Goal: Information Seeking & Learning: Learn about a topic

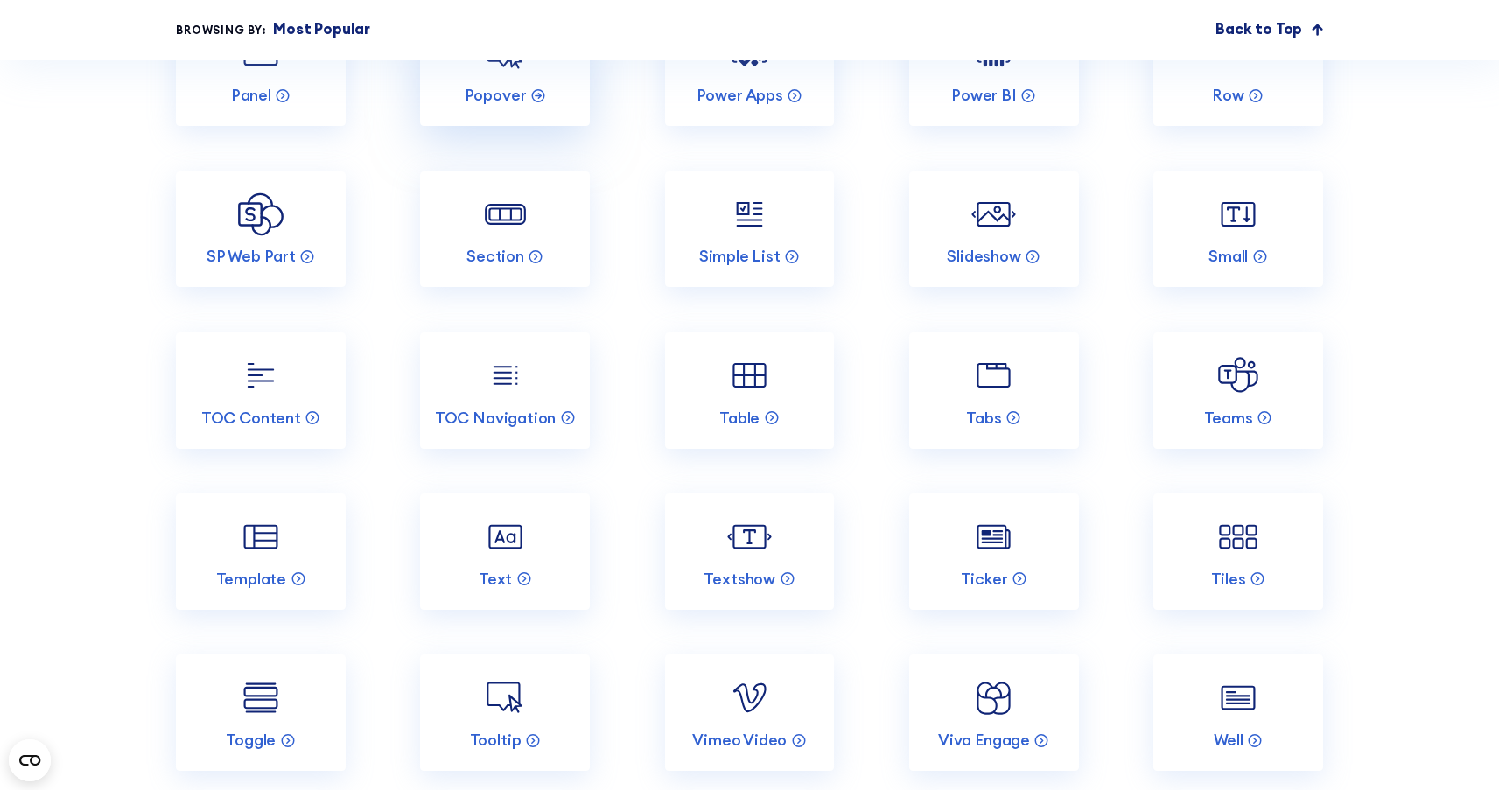
scroll to position [3251, 0]
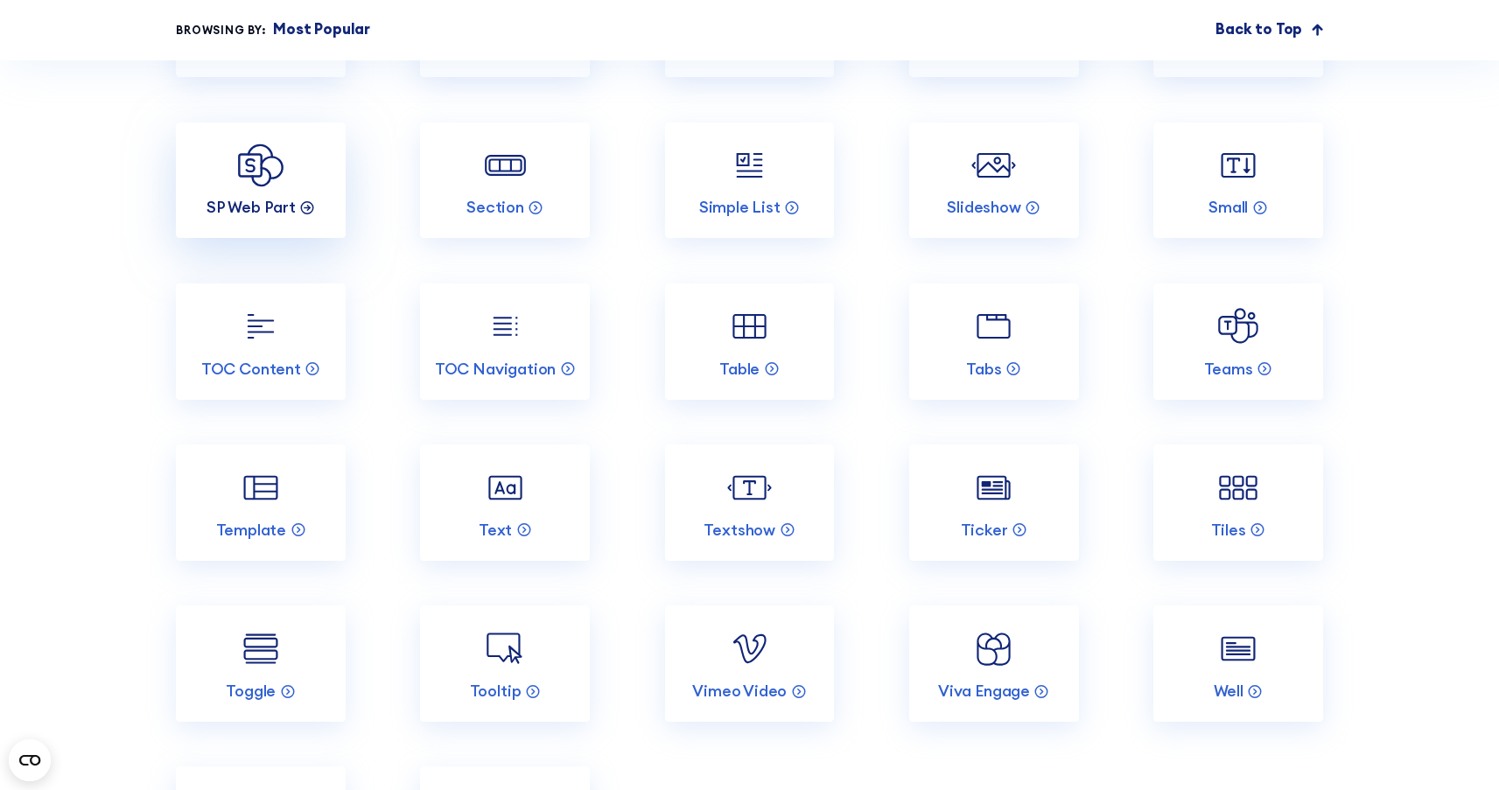
click at [265, 217] on p "SP Web Part" at bounding box center [250, 207] width 89 height 20
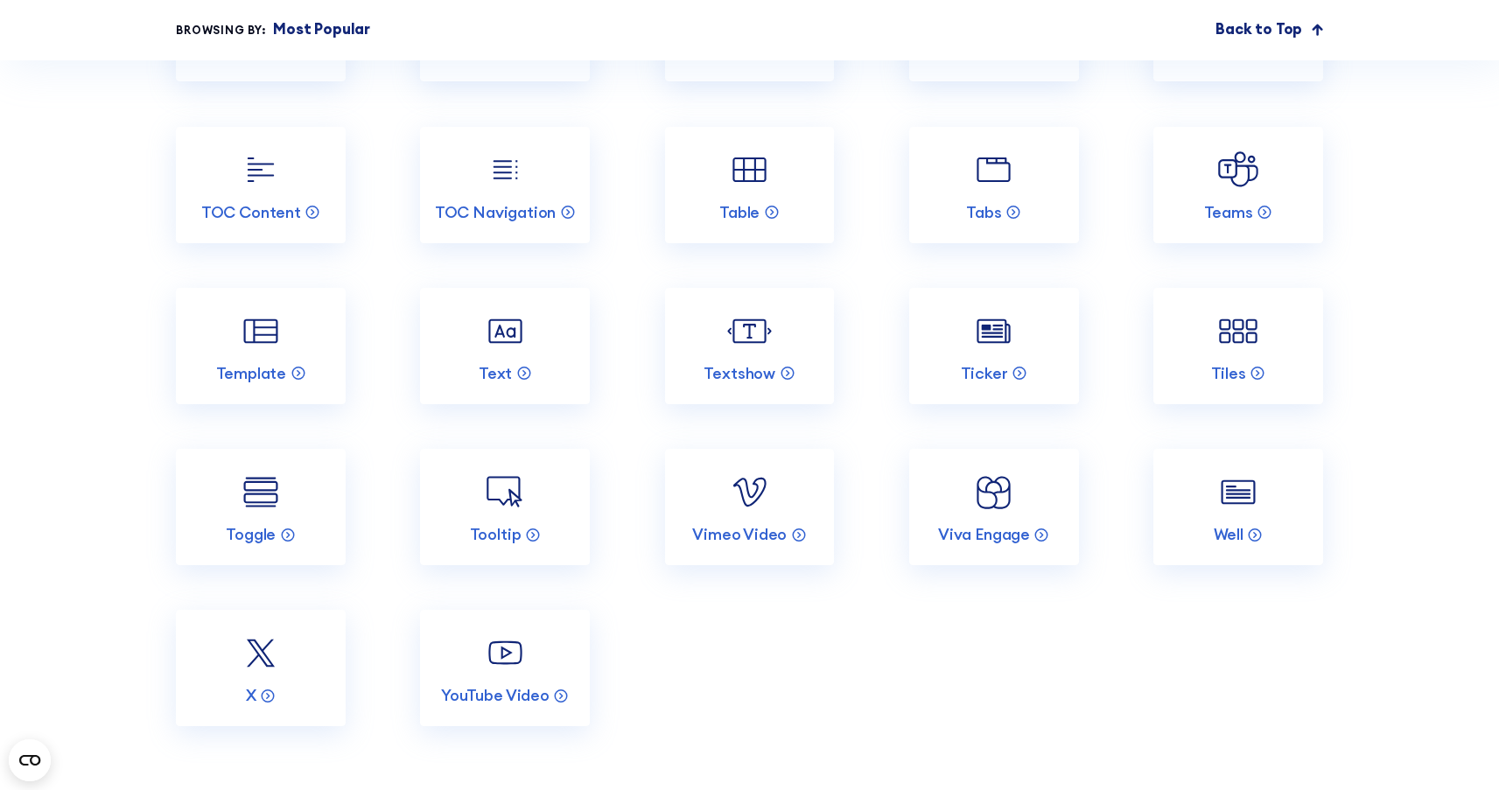
scroll to position [3497, 0]
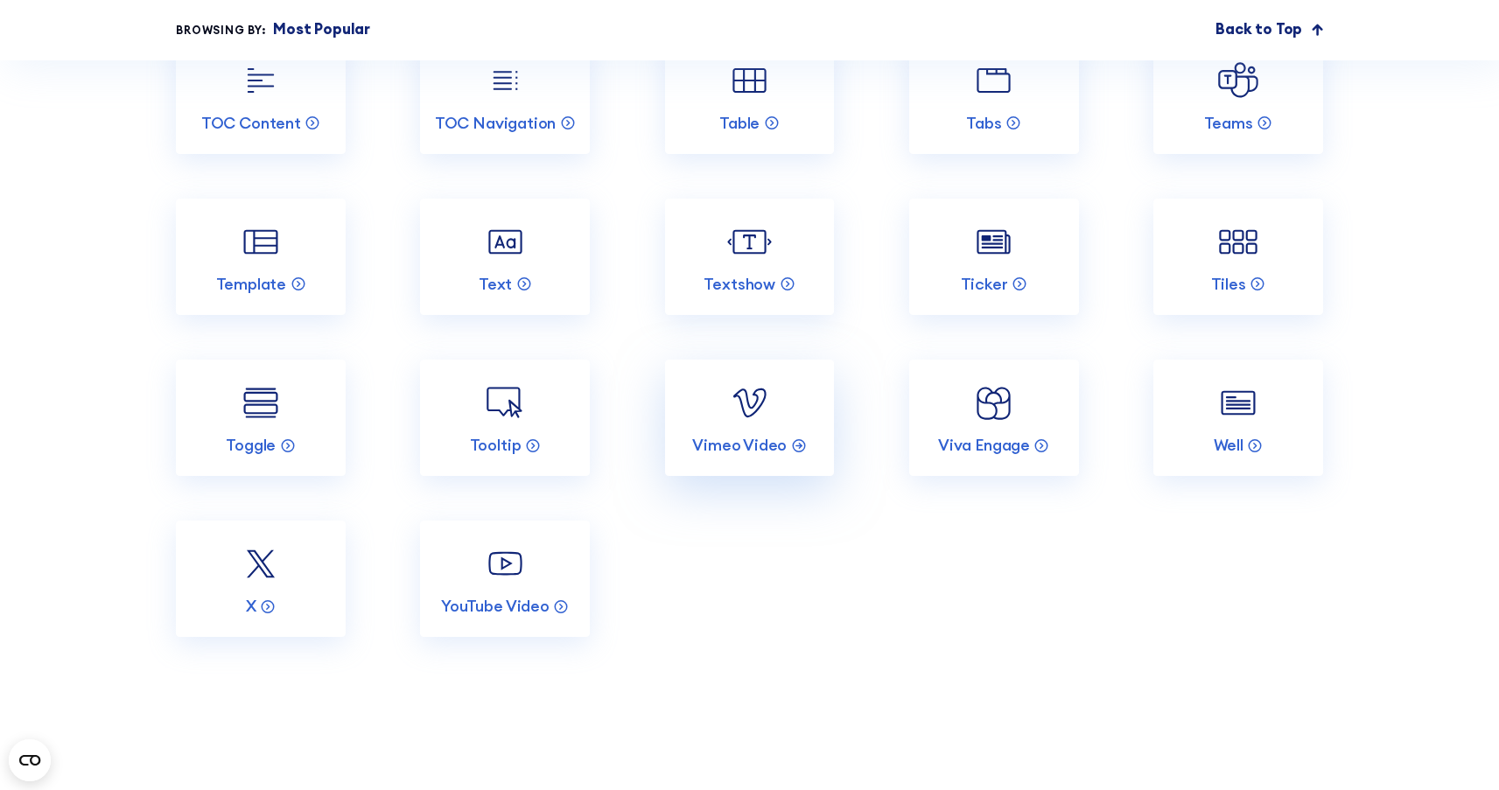
click at [764, 425] on img at bounding box center [749, 403] width 45 height 45
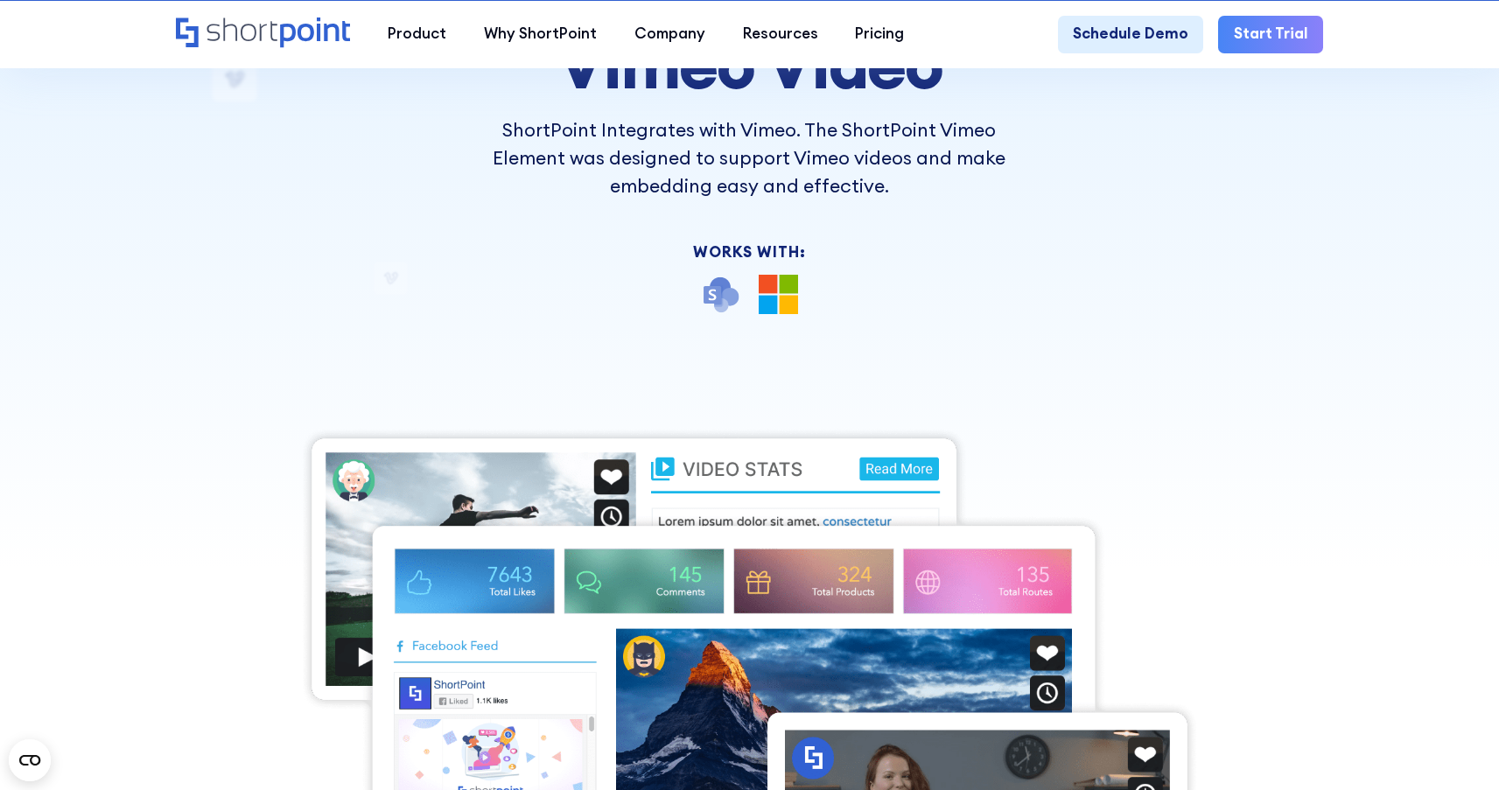
scroll to position [1035, 0]
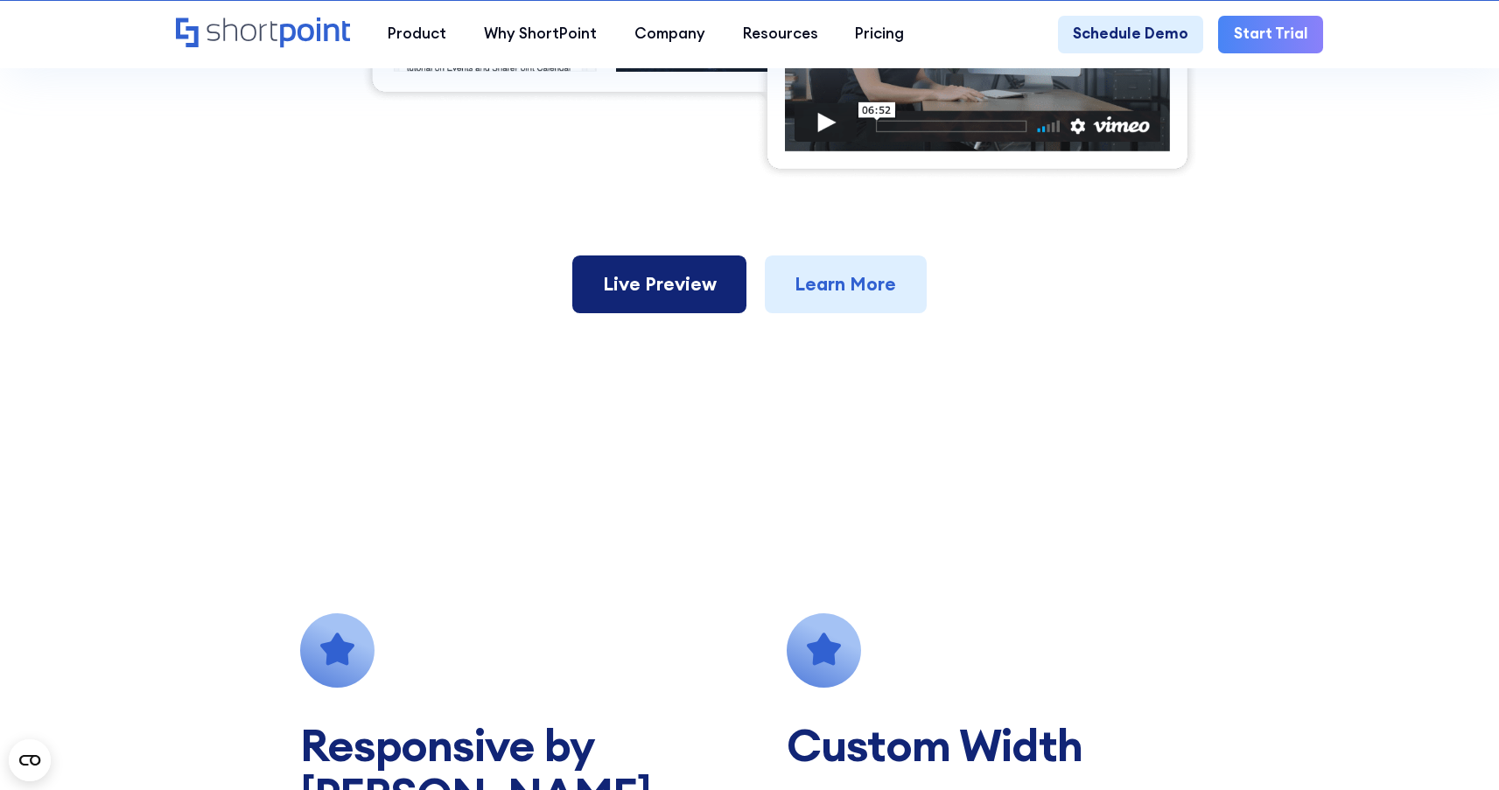
click at [657, 313] on link "Live Preview" at bounding box center [659, 284] width 174 height 58
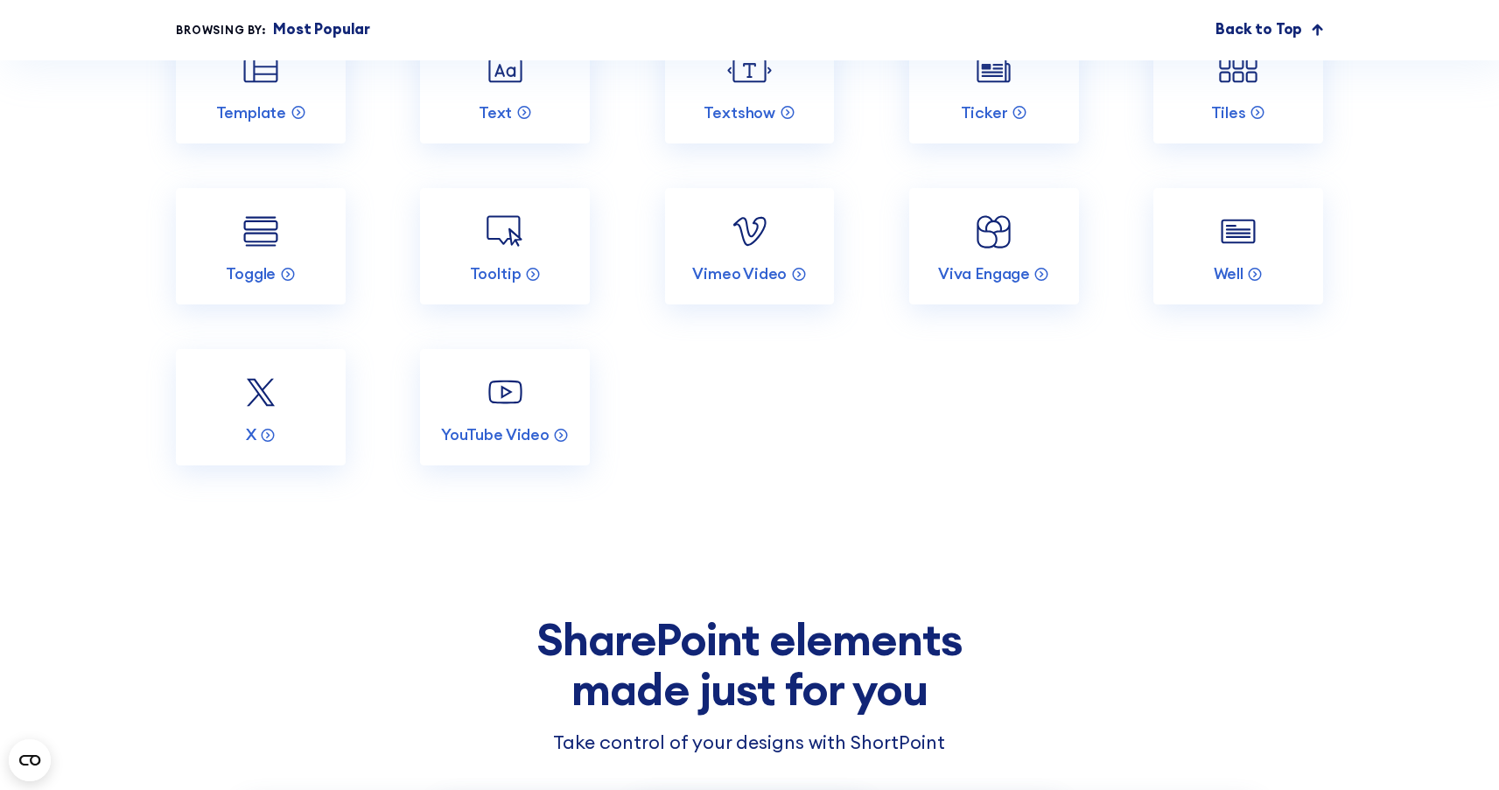
scroll to position [3527, 0]
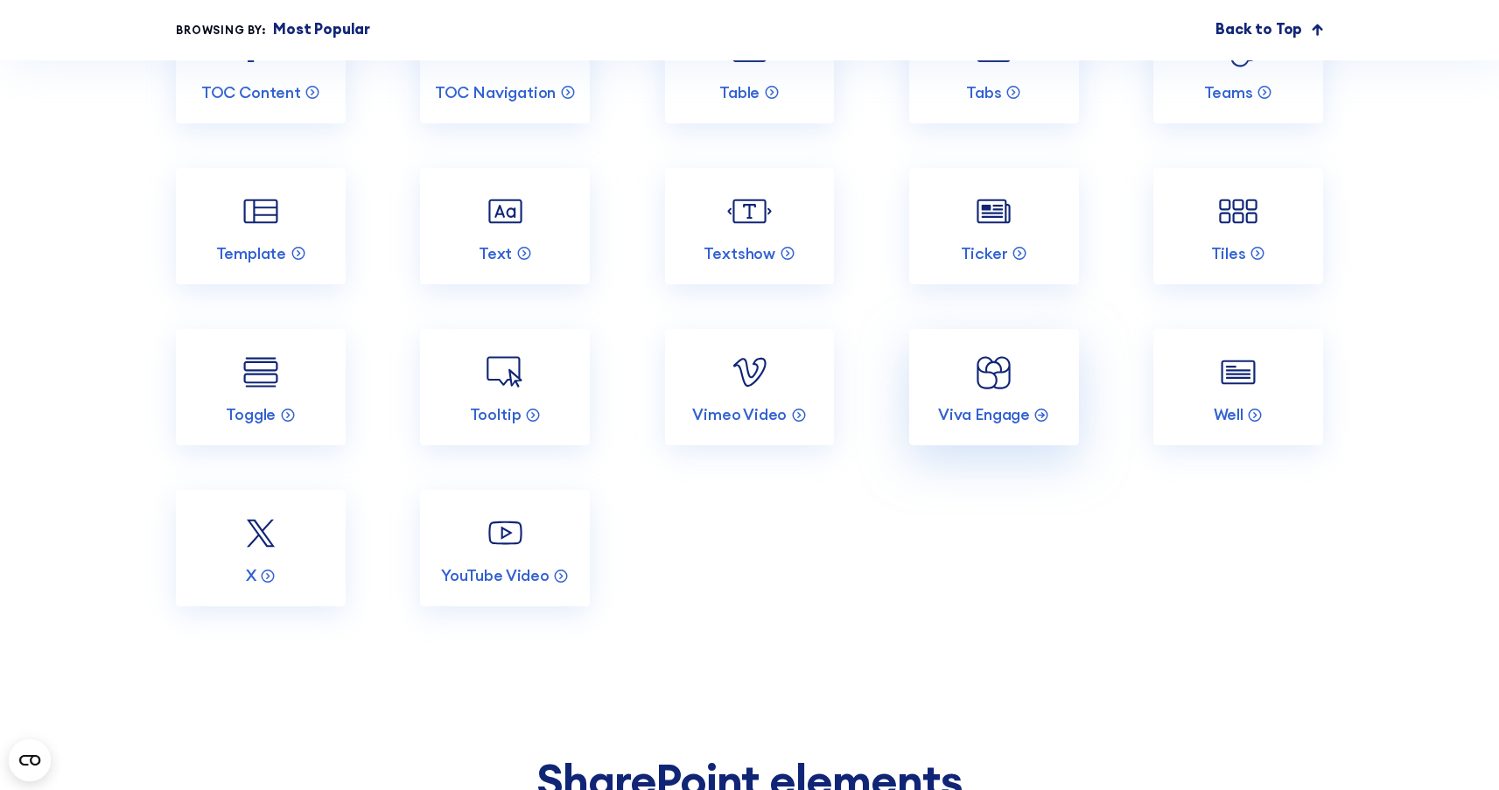
click at [991, 395] on img at bounding box center [993, 372] width 45 height 45
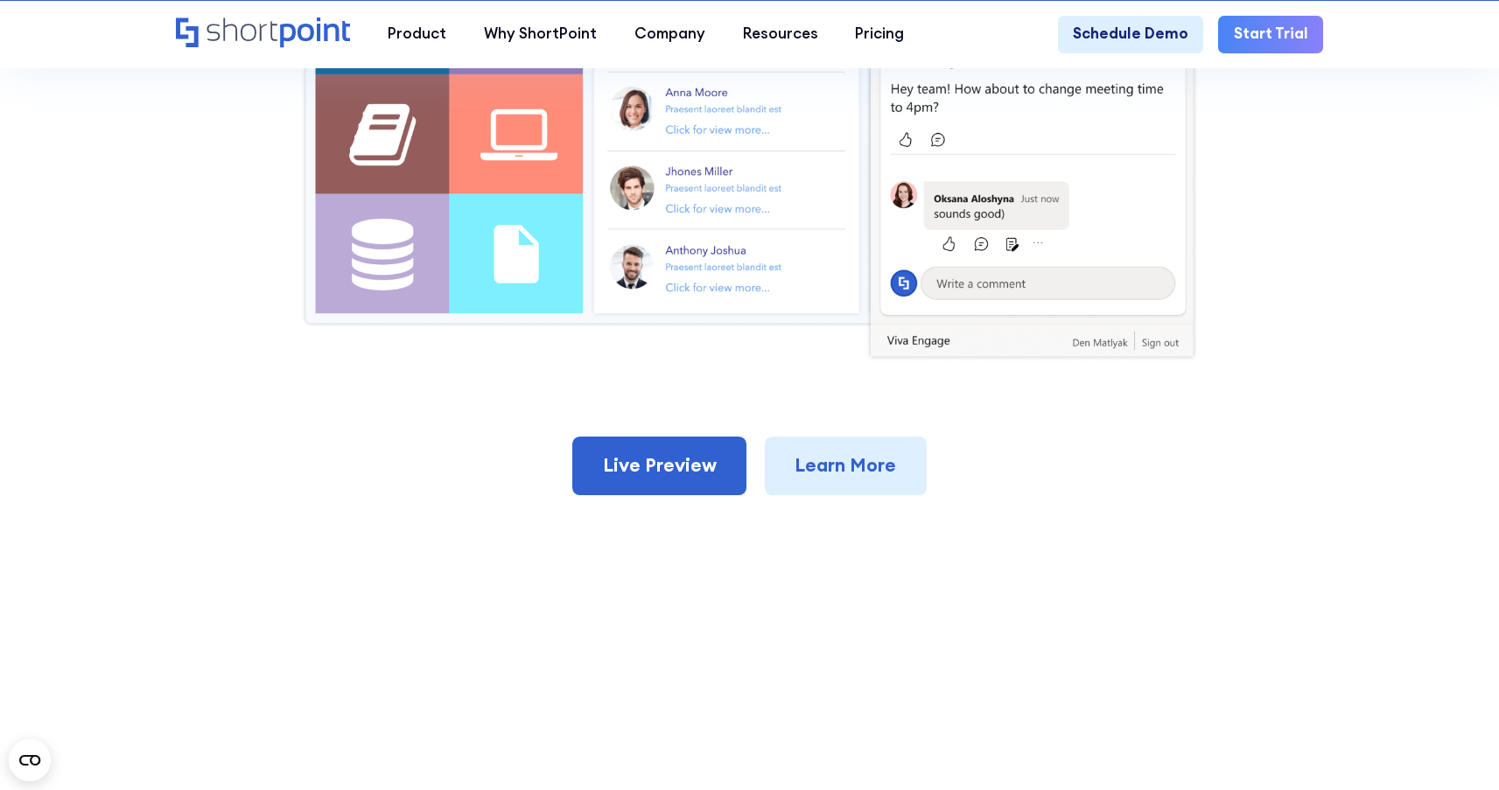
scroll to position [1044, 0]
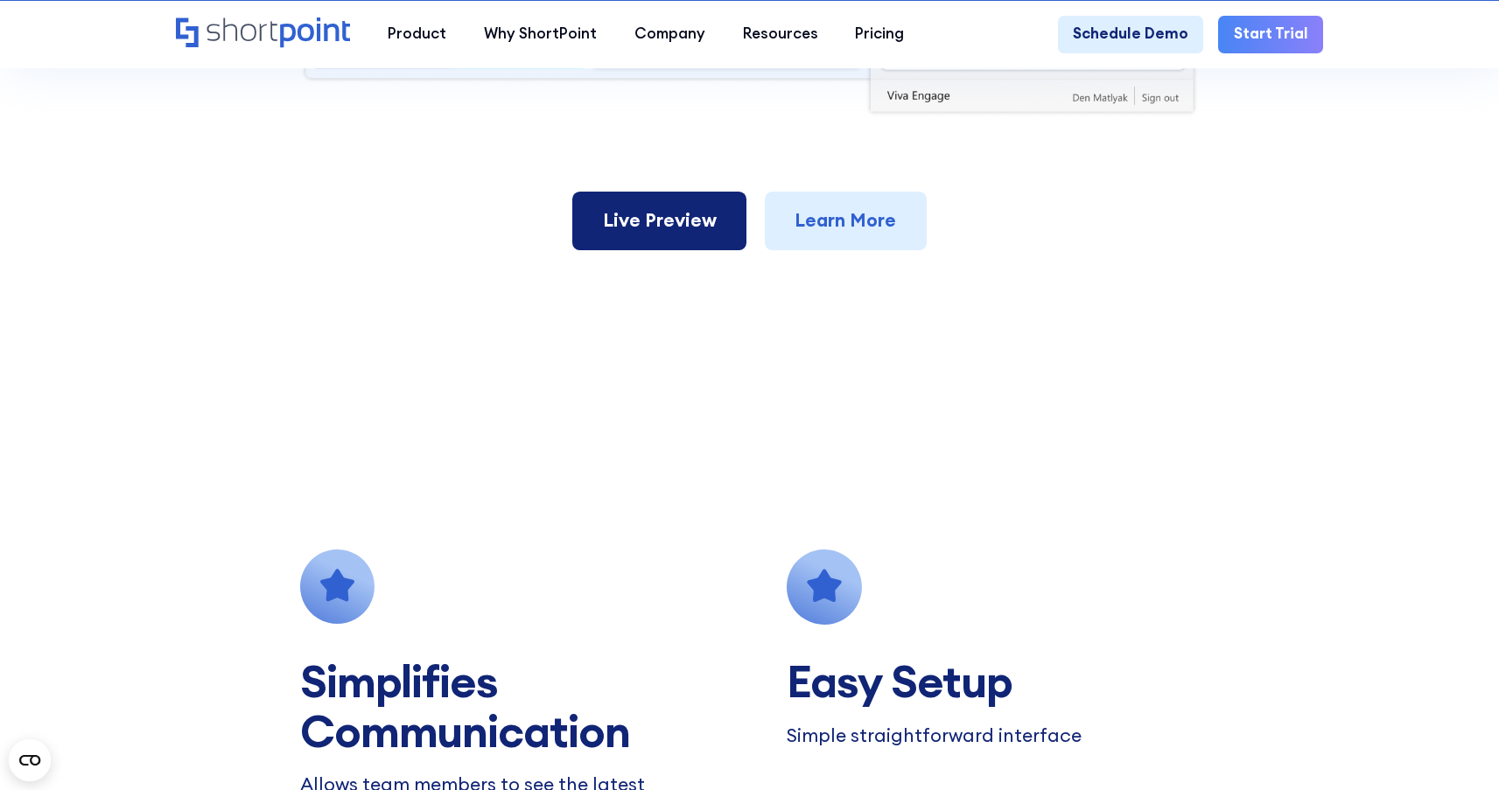
click at [674, 218] on link "Live Preview" at bounding box center [659, 221] width 174 height 58
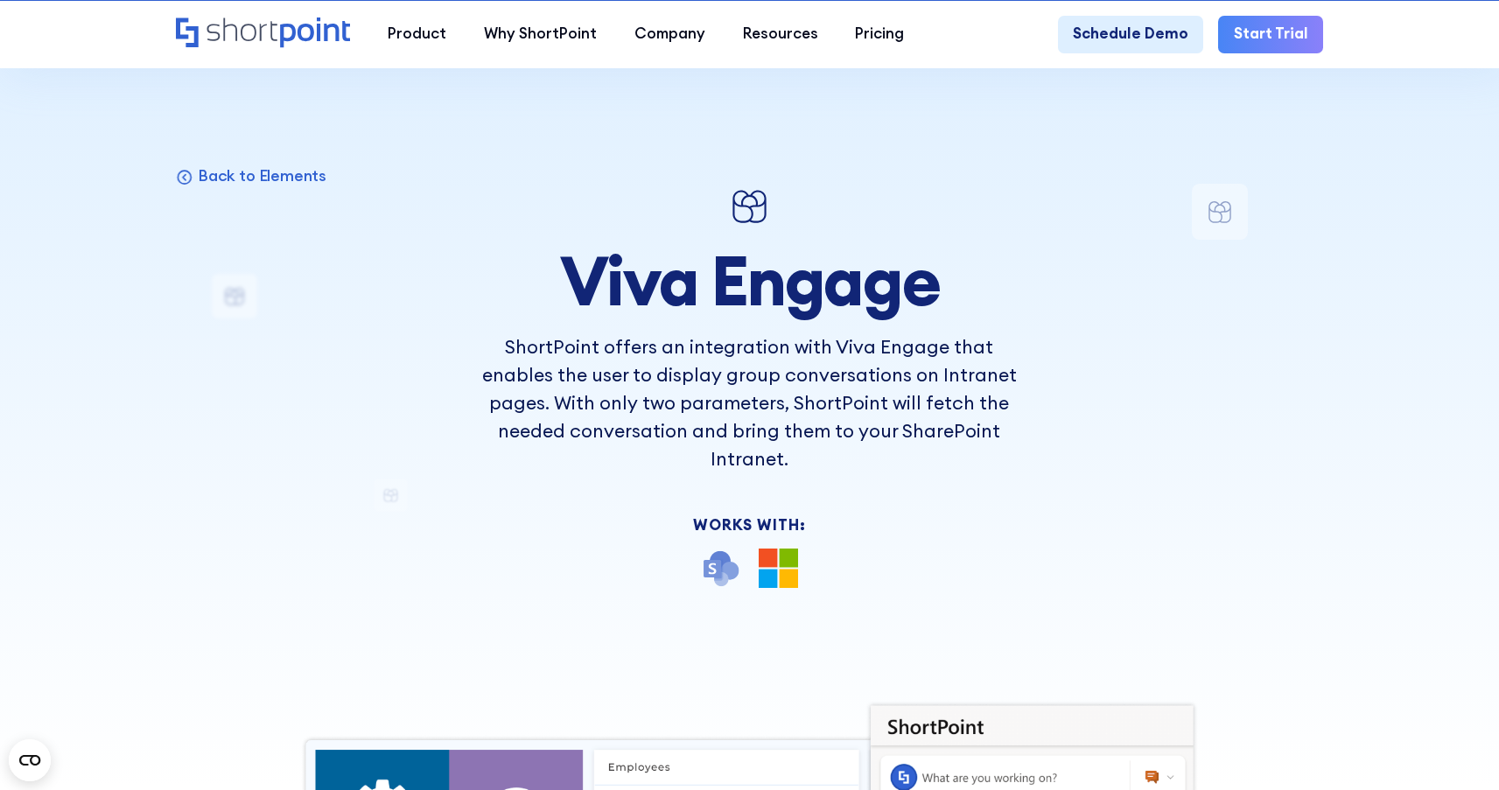
scroll to position [0, 0]
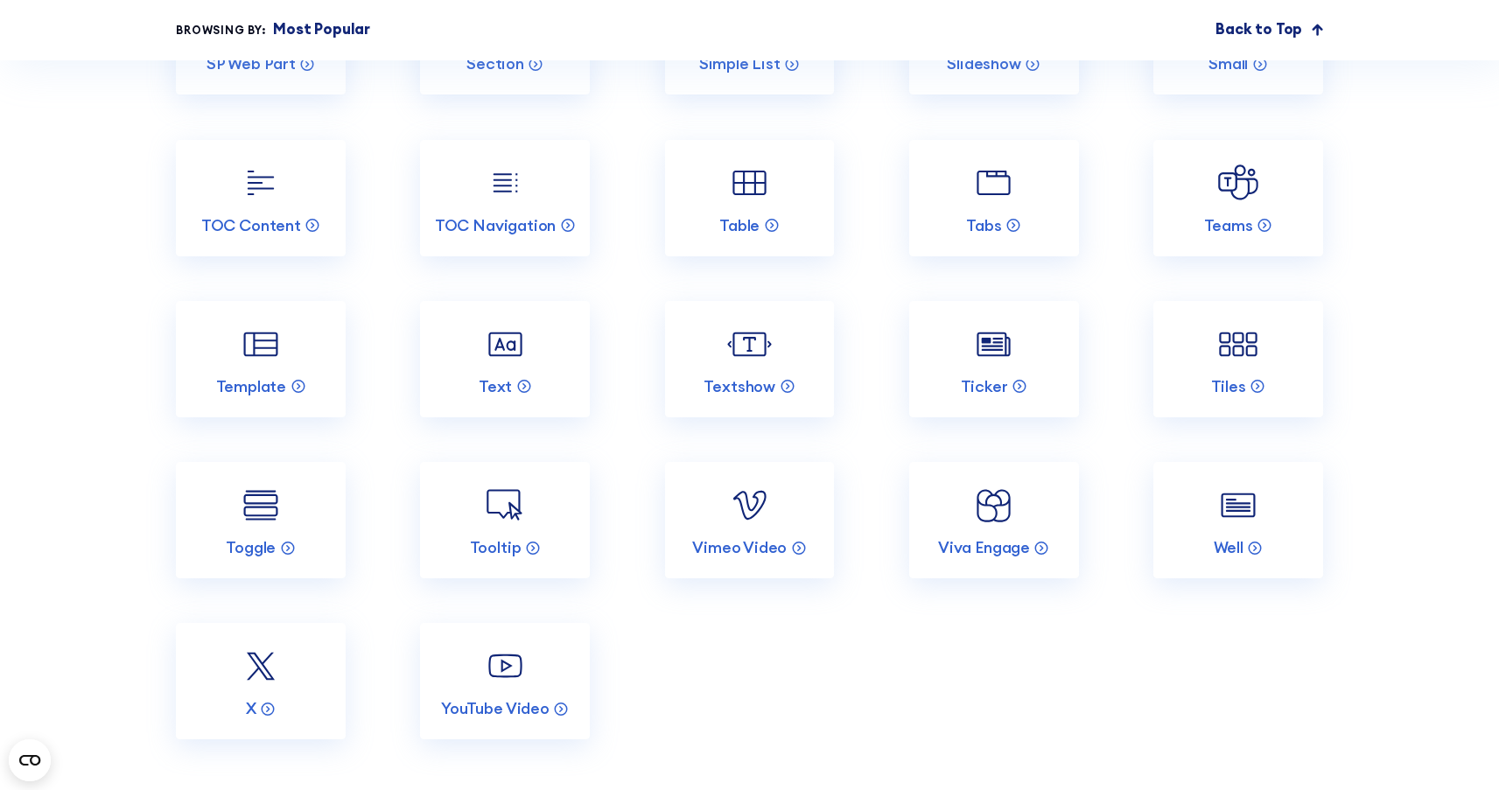
scroll to position [3392, 0]
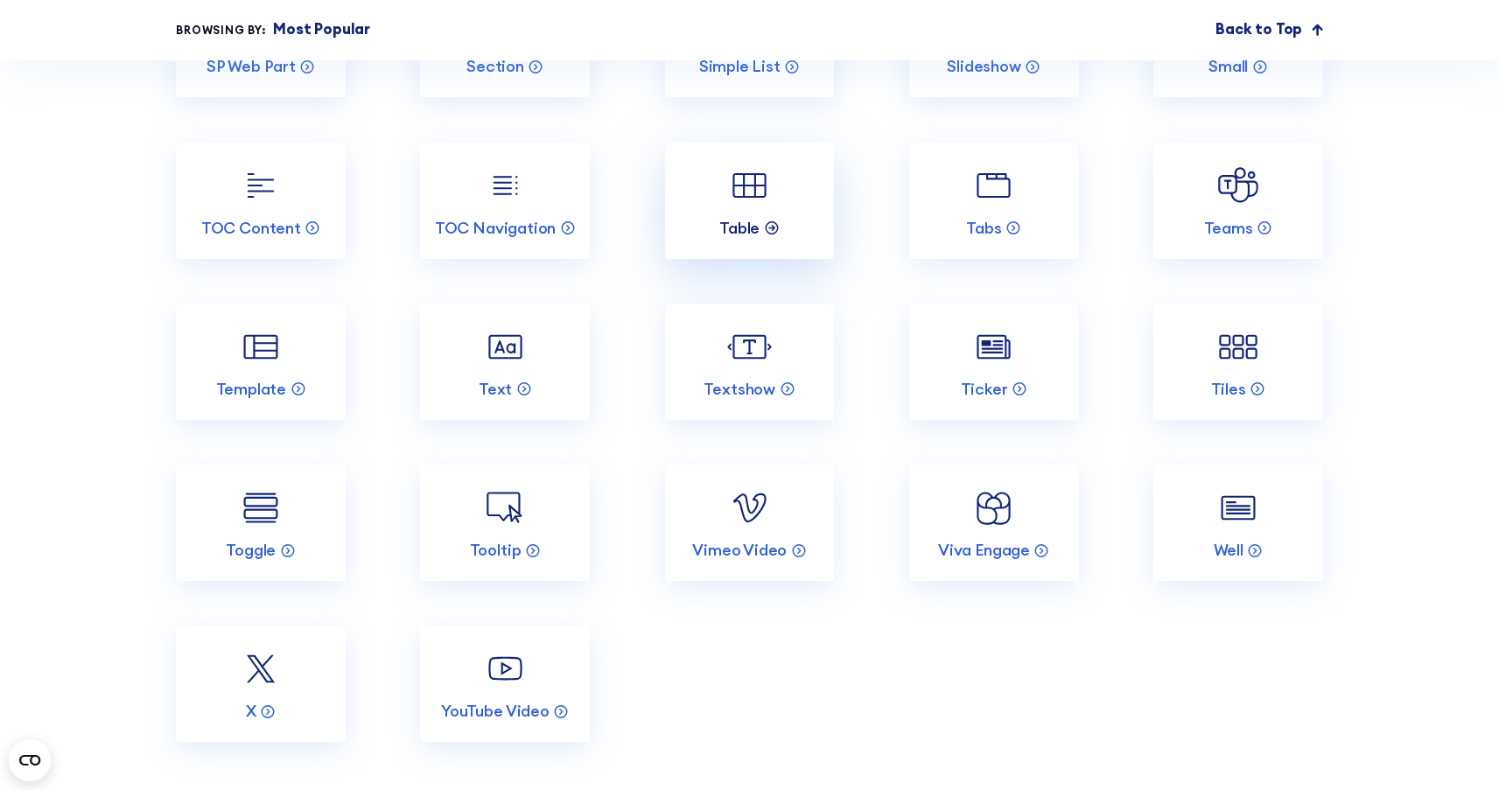
click at [746, 238] on p "Table" at bounding box center [739, 228] width 40 height 20
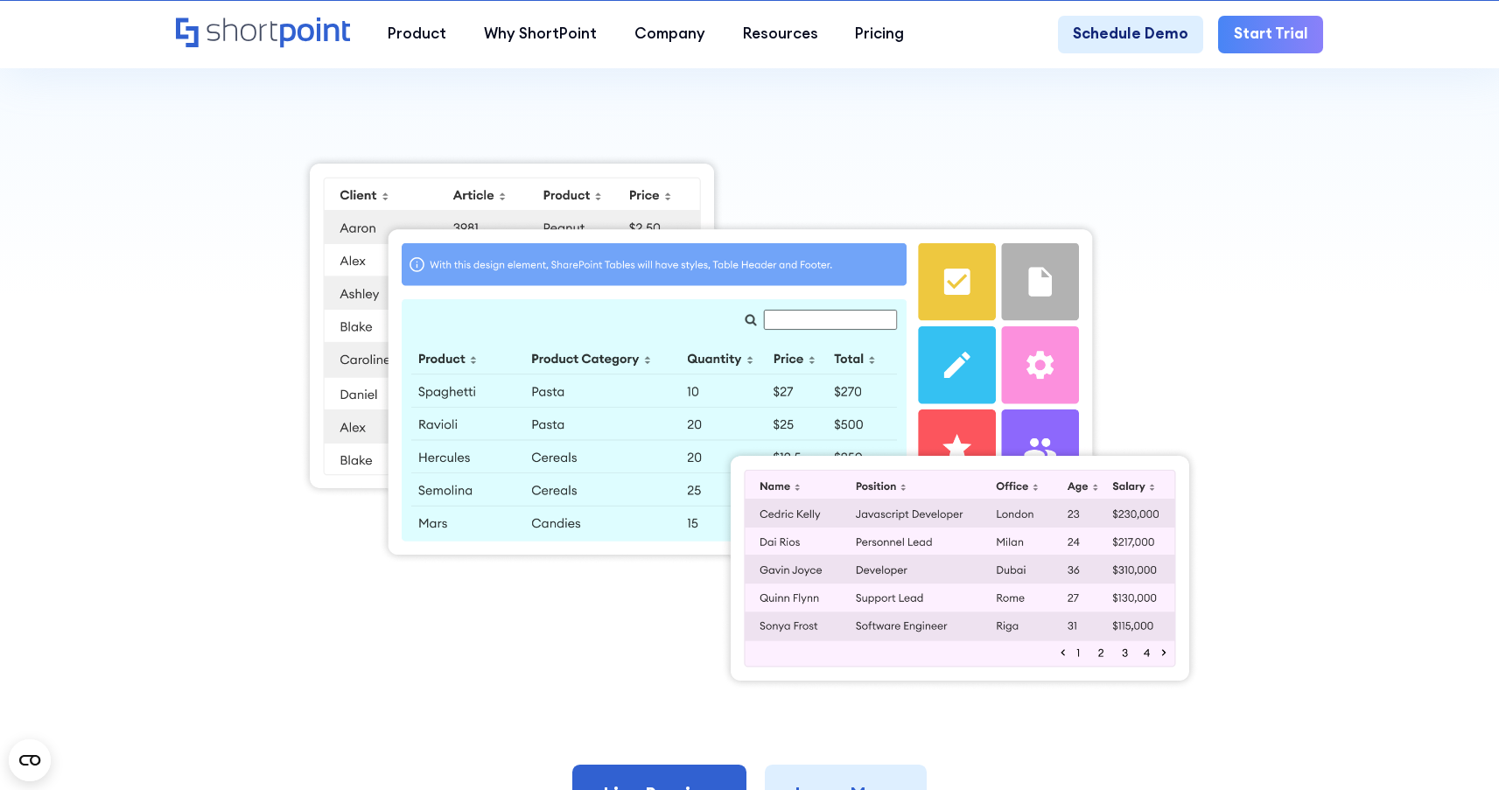
scroll to position [735, 0]
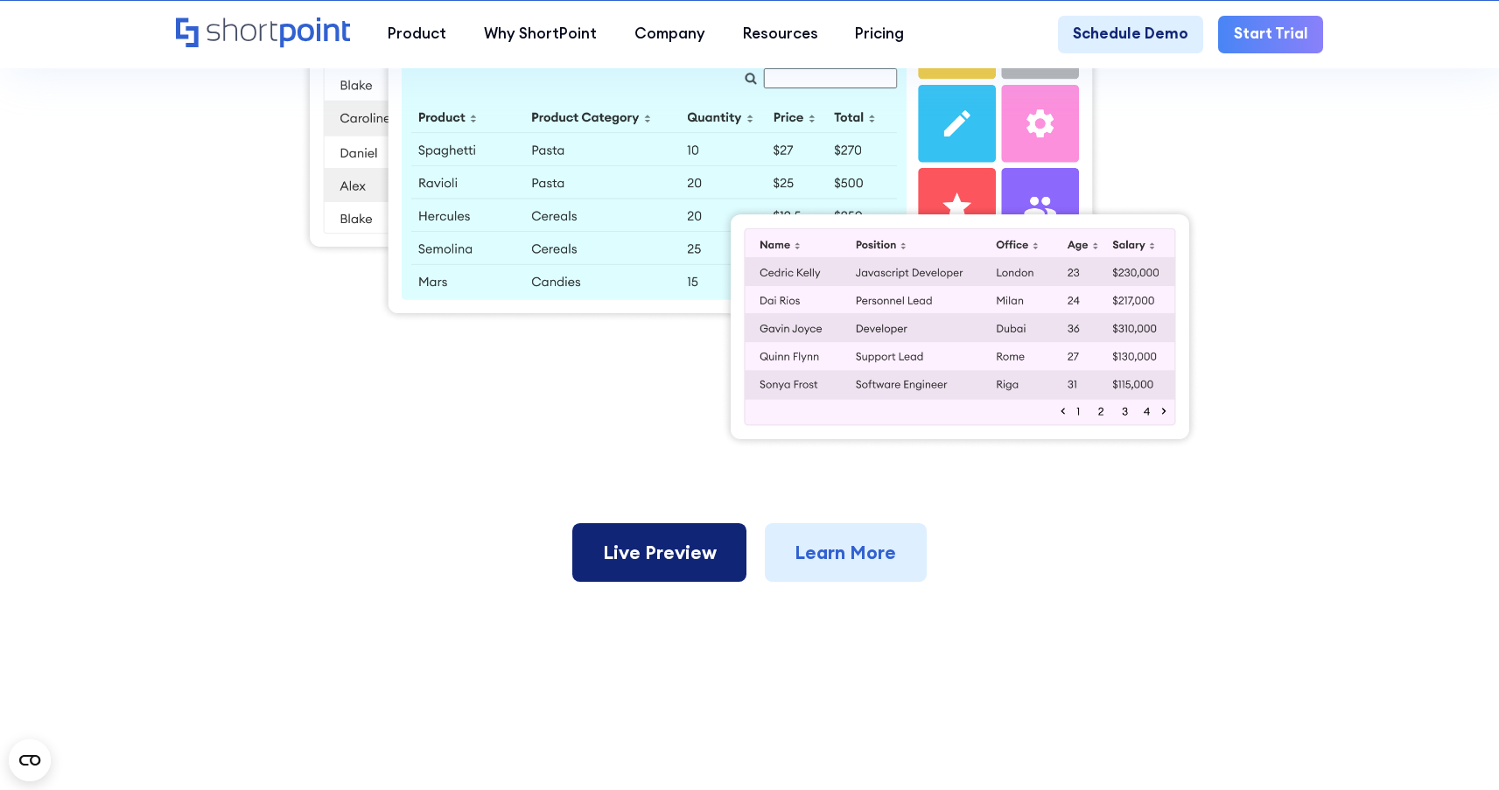
click at [690, 554] on link "Live Preview" at bounding box center [659, 552] width 174 height 58
